Goal: Task Accomplishment & Management: Manage account settings

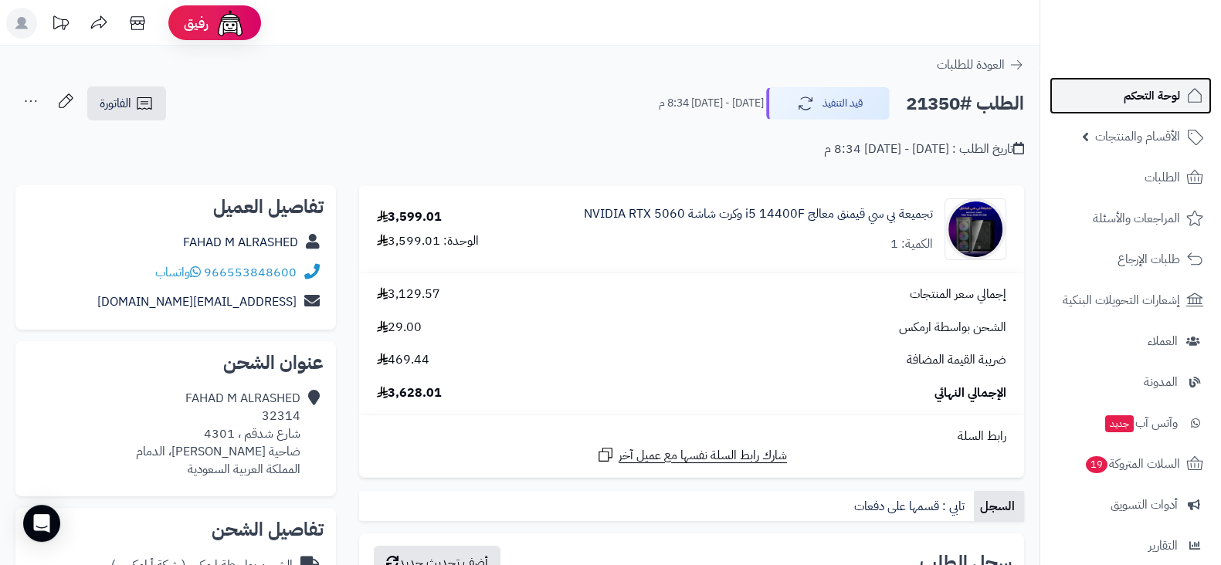
click at [1076, 98] on link "لوحة التحكم" at bounding box center [1130, 95] width 162 height 37
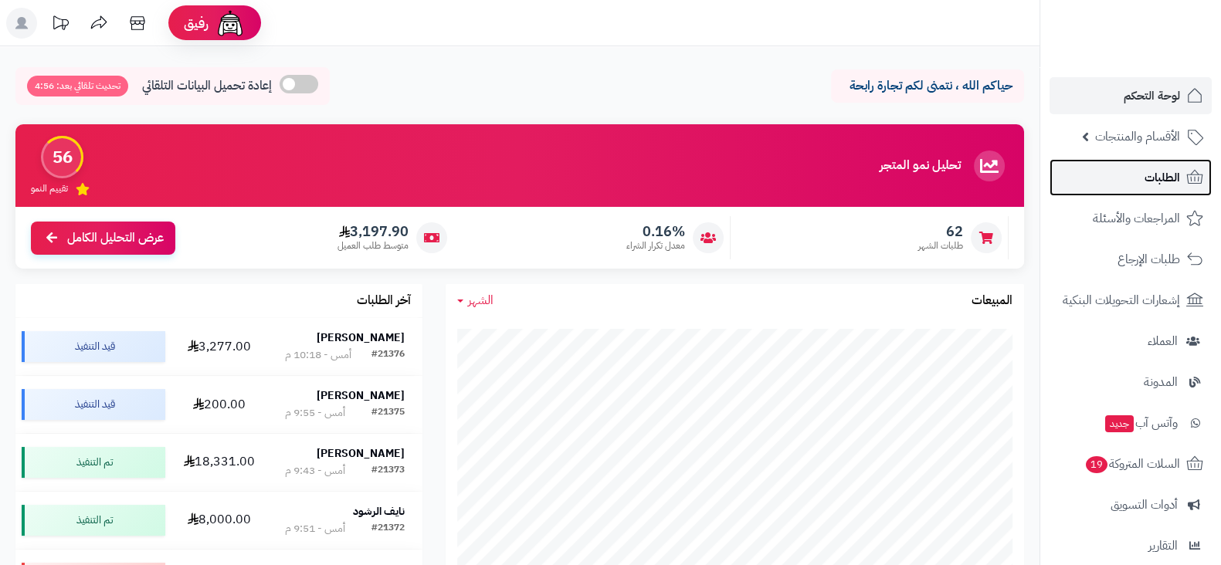
click at [1093, 177] on link "الطلبات" at bounding box center [1130, 177] width 162 height 37
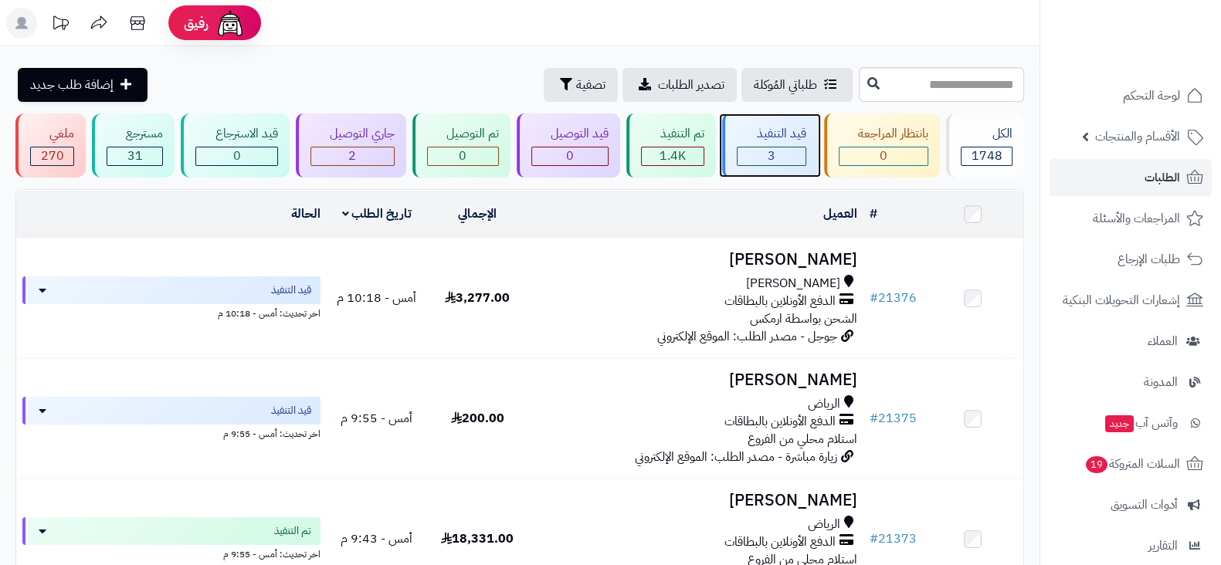
click at [776, 164] on div "3" at bounding box center [771, 156] width 69 height 19
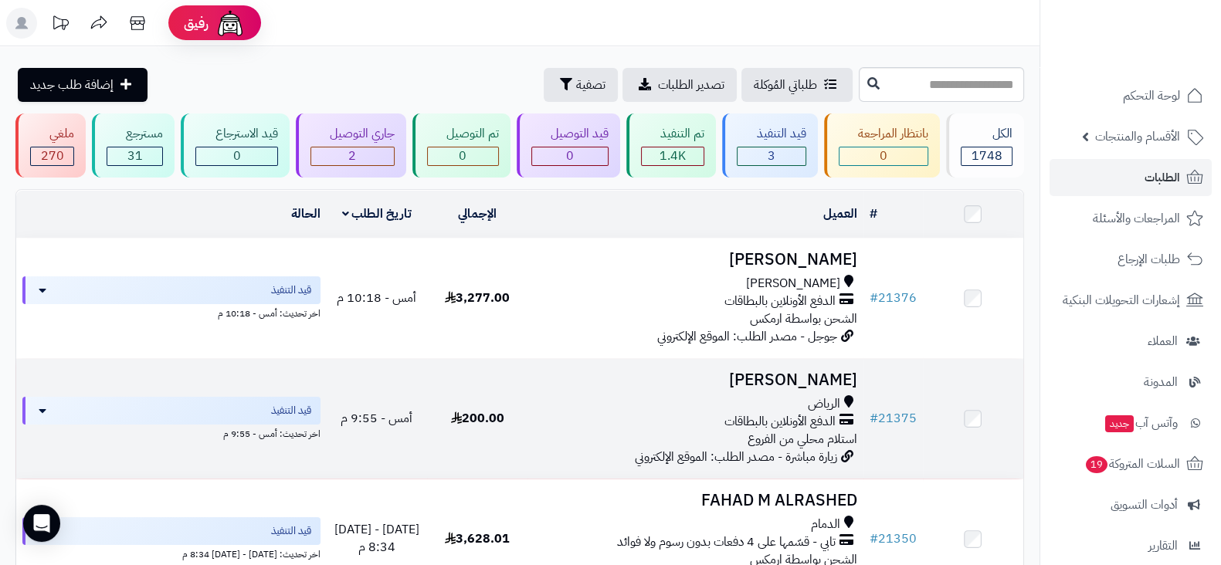
click at [777, 378] on h3 "محمد السلامة" at bounding box center [695, 380] width 323 height 18
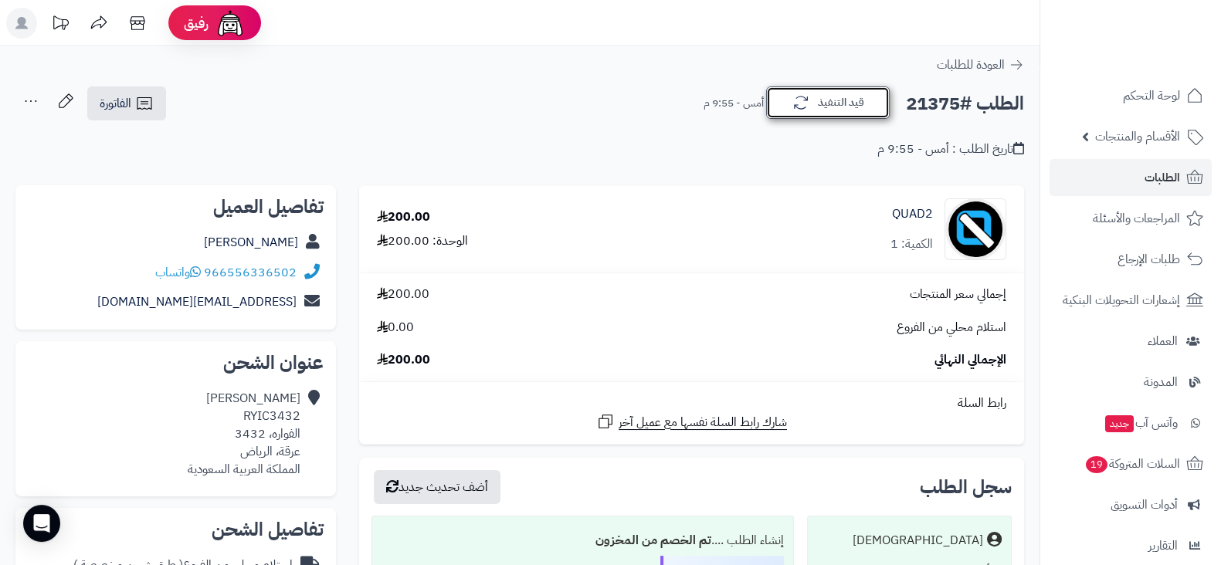
click at [784, 94] on button "قيد التنفيذ" at bounding box center [828, 102] width 124 height 32
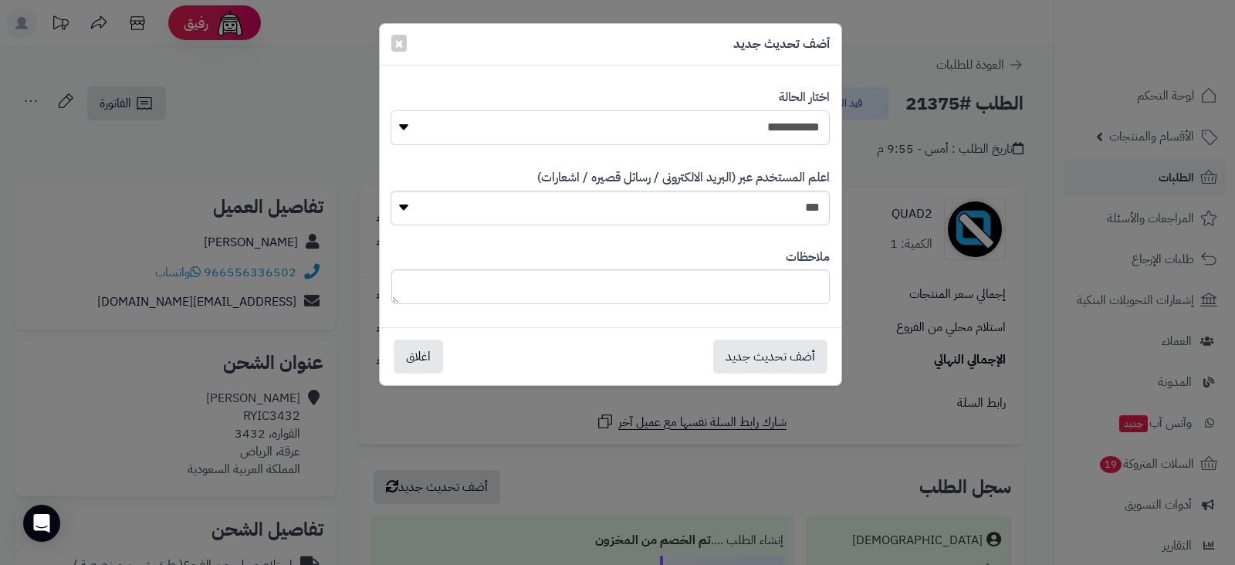
drag, startPoint x: 735, startPoint y: 134, endPoint x: 743, endPoint y: 199, distance: 66.1
click at [743, 199] on div "**********" at bounding box center [611, 196] width 462 height 239
select select "*"
click at [391, 110] on select "**********" at bounding box center [610, 127] width 439 height 35
click at [749, 185] on label "اعلم المستخدم عبر (البريد الالكترونى / رسائل قصيره / اشعارات)" at bounding box center [683, 178] width 293 height 18
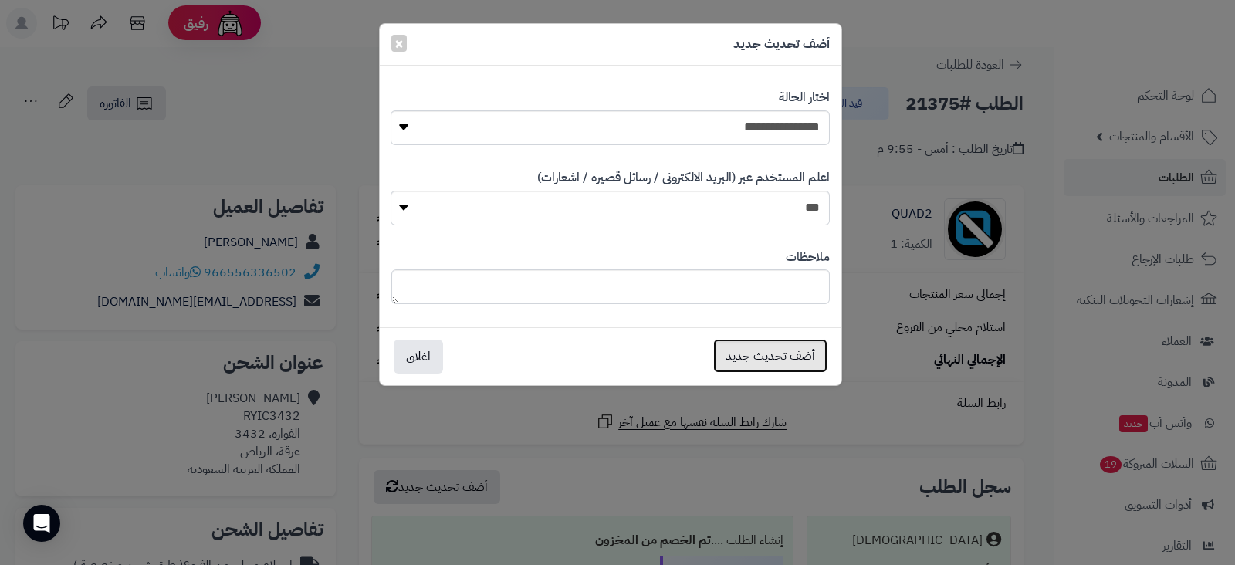
drag, startPoint x: 764, startPoint y: 372, endPoint x: 783, endPoint y: 347, distance: 31.5
click at [783, 347] on button "أضف تحديث جديد" at bounding box center [770, 356] width 114 height 34
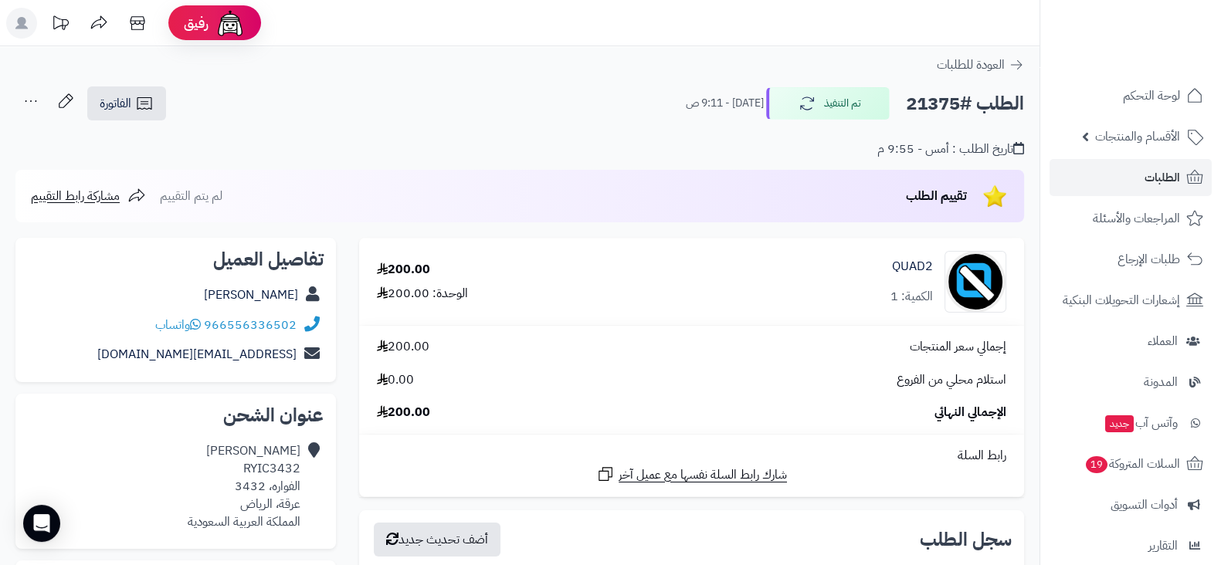
click at [1096, 88] on link "لوحة التحكم" at bounding box center [1130, 95] width 162 height 37
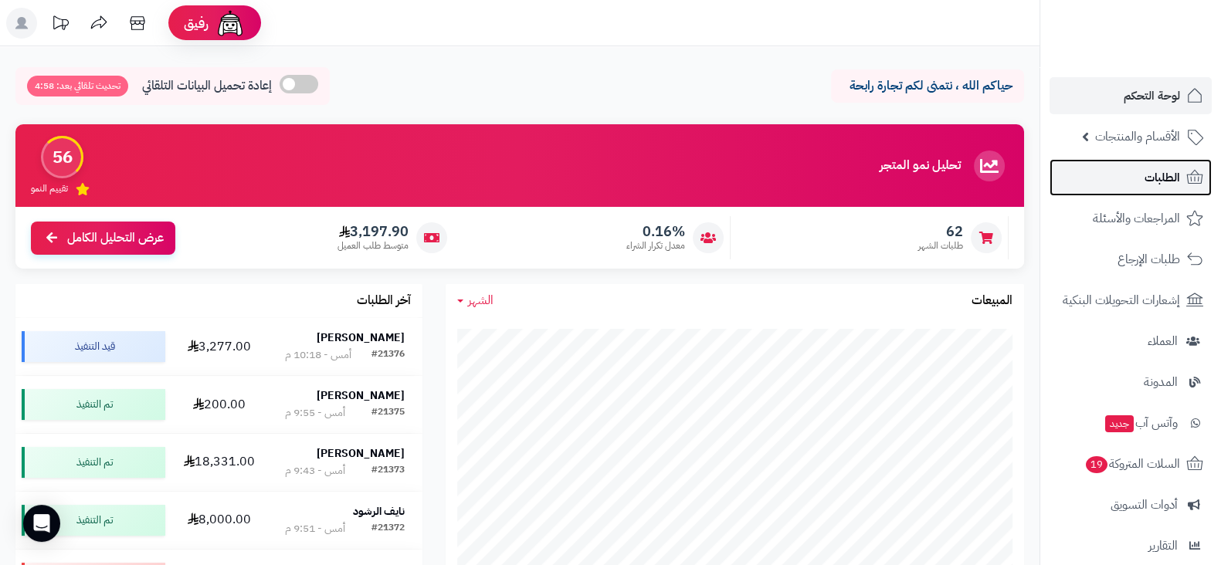
click at [1108, 179] on link "الطلبات" at bounding box center [1130, 177] width 162 height 37
